Goal: Task Accomplishment & Management: Use online tool/utility

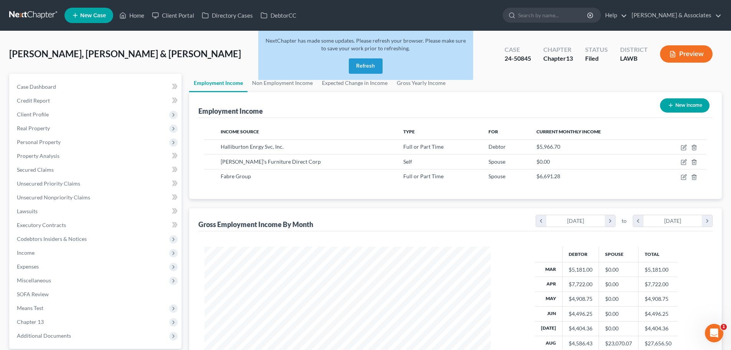
click at [187, 35] on div "[PERSON_NAME], [PERSON_NAME] & [PERSON_NAME] Upgraded Case 24-50845 Chapter Cha…" at bounding box center [365, 239] width 731 height 417
click at [31, 18] on link at bounding box center [33, 15] width 49 height 14
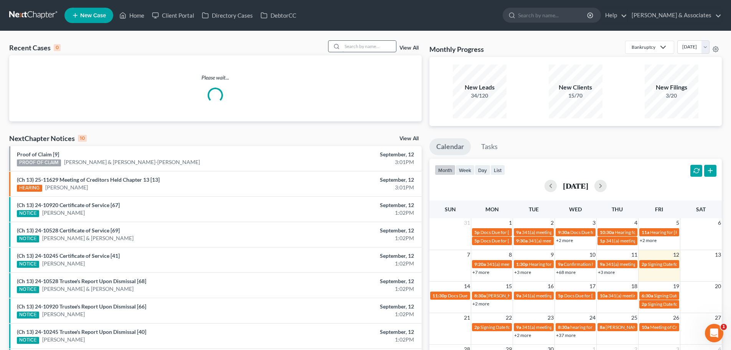
click at [355, 46] on input "search" at bounding box center [369, 46] width 54 height 11
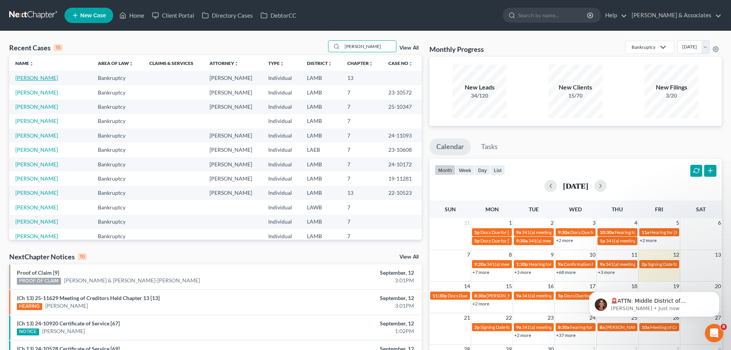
type input "taylor"
click at [32, 79] on link "[PERSON_NAME]" at bounding box center [36, 77] width 43 height 7
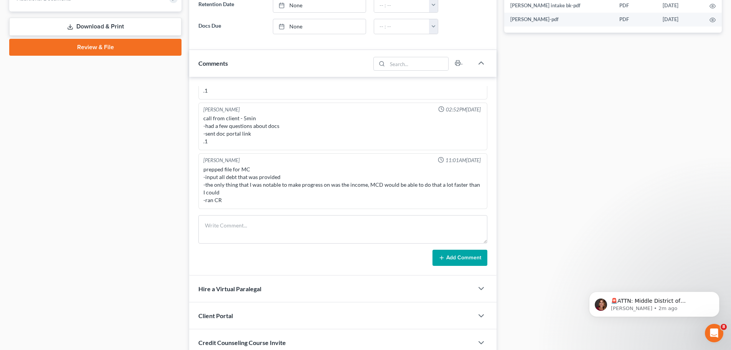
scroll to position [338, 0]
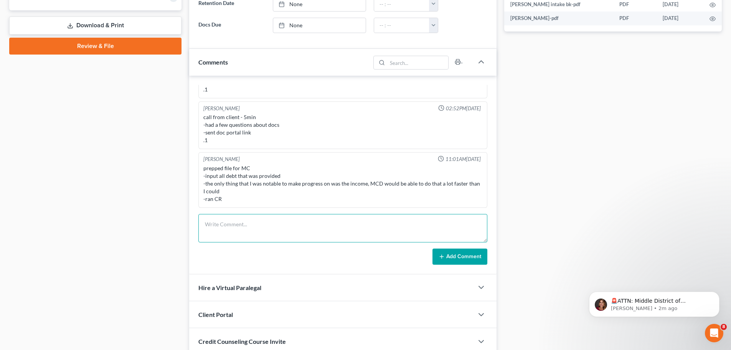
click at [320, 222] on textarea at bounding box center [342, 228] width 289 height 28
click at [315, 224] on textarea "0.25h made phone call to inform still waiting on driver settlements for 24, cal…" at bounding box center [342, 228] width 289 height 28
type textarea "0.25h made phone call to inform still waiting on his driver settlements for 24,…"
click at [457, 260] on button "Add Comment" at bounding box center [459, 256] width 55 height 16
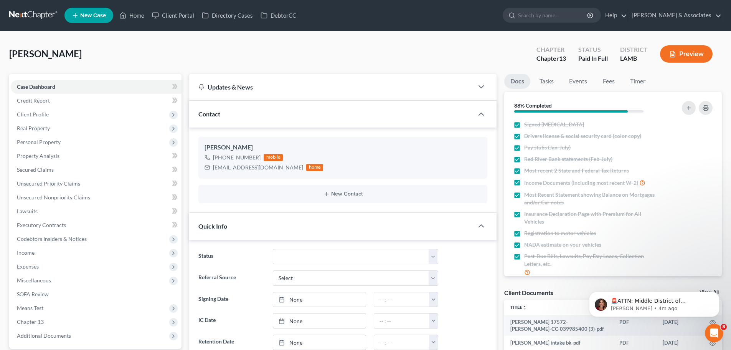
click at [40, 9] on link at bounding box center [33, 15] width 49 height 14
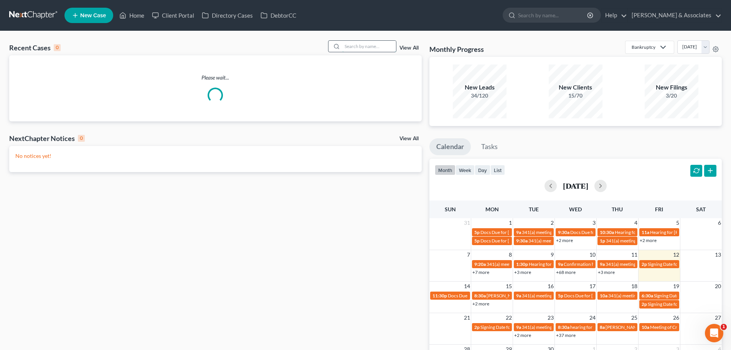
click at [347, 49] on input "search" at bounding box center [369, 46] width 54 height 11
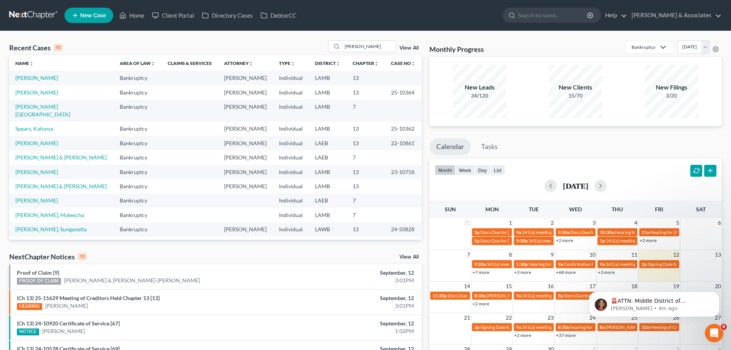
click at [286, 41] on div "Recent Cases 15 [PERSON_NAME] View All" at bounding box center [215, 47] width 413 height 15
click at [337, 45] on icon at bounding box center [336, 46] width 6 height 6
click at [357, 47] on input "[PERSON_NAME]" at bounding box center [369, 46] width 54 height 11
click at [370, 46] on input "[PERSON_NAME]" at bounding box center [369, 46] width 54 height 11
type input "h"
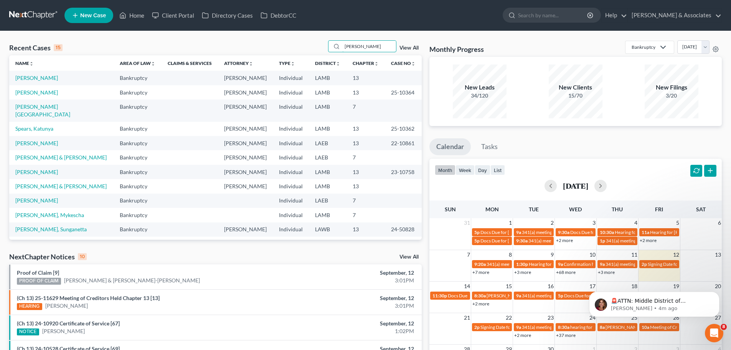
type input "[PERSON_NAME]"
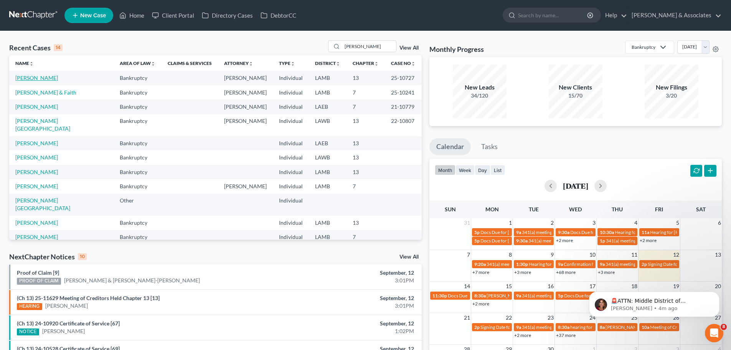
click at [30, 81] on link "[PERSON_NAME]" at bounding box center [36, 77] width 43 height 7
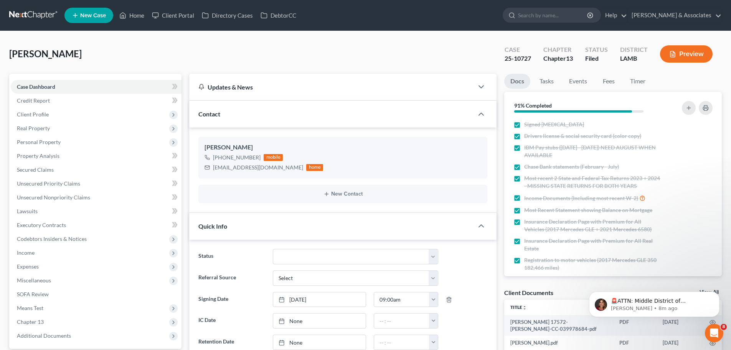
click at [129, 43] on div "[PERSON_NAME] Upgraded Case 25-10727 Chapter Chapter 13 Status Filed District […" at bounding box center [365, 56] width 713 height 33
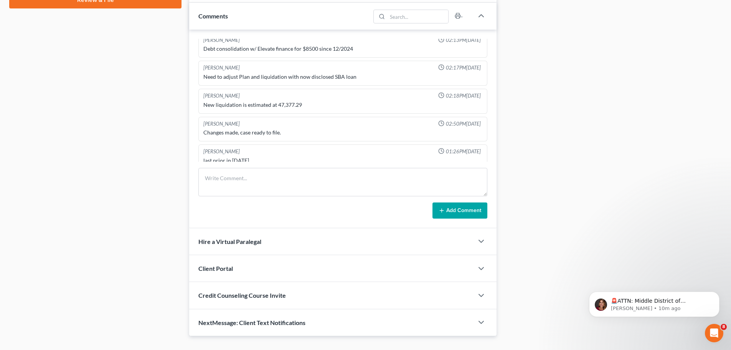
scroll to position [369, 0]
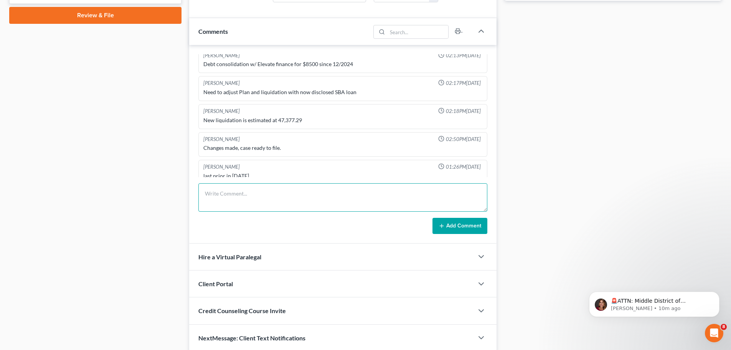
click at [221, 200] on textarea at bounding box center [342, 197] width 289 height 28
click at [128, 79] on div "Case Dashboard Payments Invoices Payments Payments Credit Report Client Profile" at bounding box center [95, 28] width 180 height 646
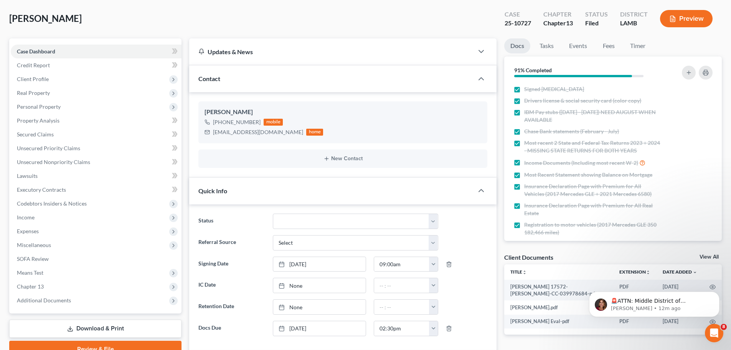
scroll to position [31, 0]
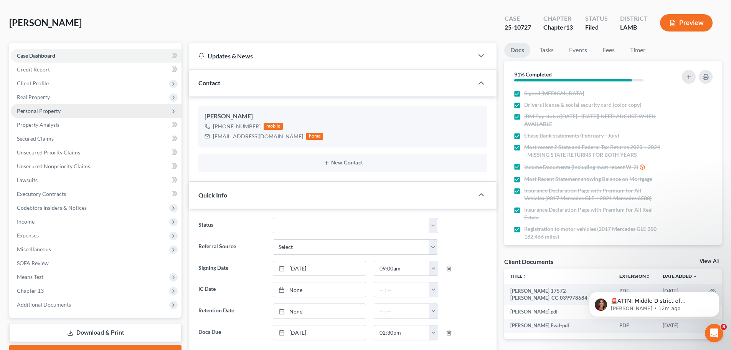
click at [130, 112] on span "Personal Property" at bounding box center [96, 111] width 171 height 14
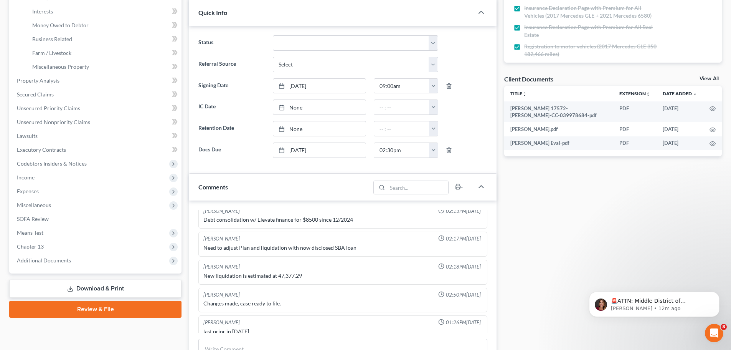
scroll to position [231, 0]
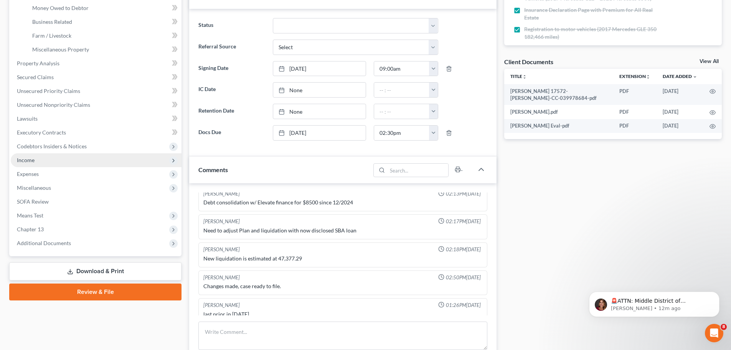
click at [113, 158] on span "Income" at bounding box center [96, 160] width 171 height 14
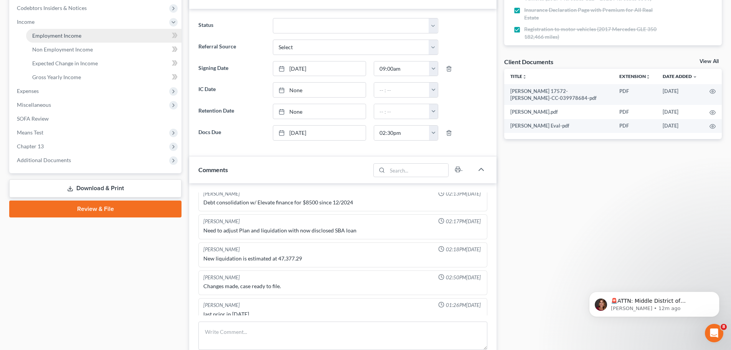
click at [104, 38] on link "Employment Income" at bounding box center [103, 36] width 155 height 14
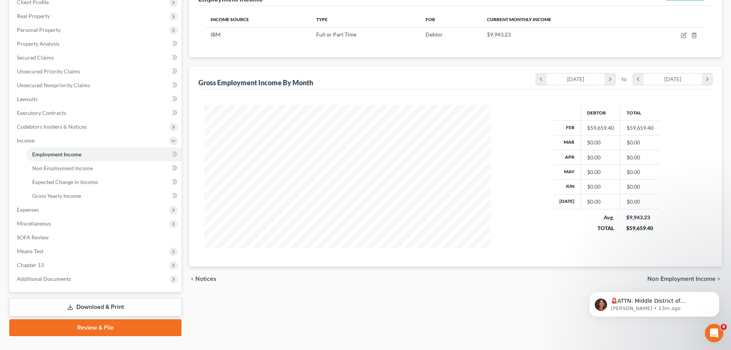
scroll to position [127, 0]
